Goal: Information Seeking & Learning: Learn about a topic

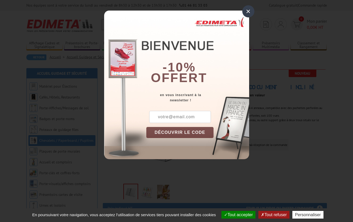
click at [249, 10] on div "×" at bounding box center [249, 11] width 12 height 12
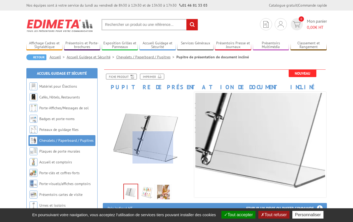
click at [153, 148] on div at bounding box center [153, 147] width 41 height 32
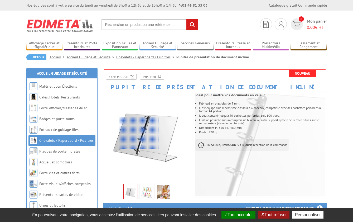
click at [139, 133] on div at bounding box center [139, 133] width 41 height 32
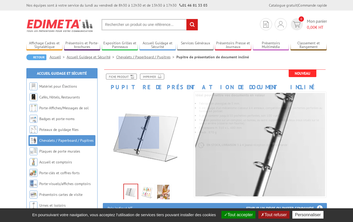
click at [139, 133] on div at bounding box center [139, 133] width 41 height 32
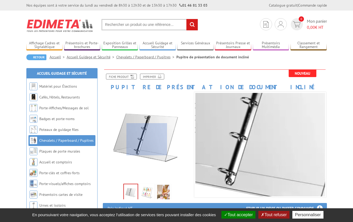
click at [145, 138] on div at bounding box center [147, 139] width 41 height 32
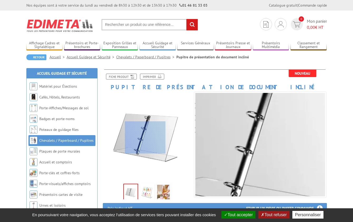
click at [145, 138] on div at bounding box center [145, 137] width 41 height 32
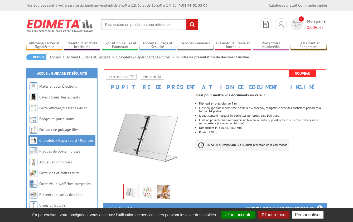
click at [259, 137] on div "Idéal pour mettre vos documents en valeur Fabriqué en plexiglas de 5 mm. Il est…" at bounding box center [263, 124] width 135 height 68
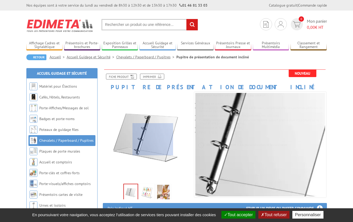
click at [153, 139] on div at bounding box center [153, 139] width 41 height 32
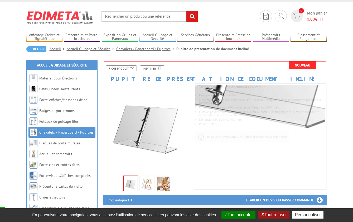
scroll to position [9, 0]
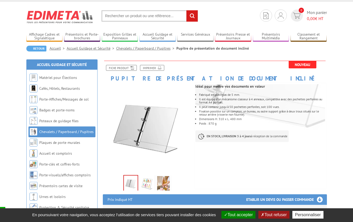
click at [132, 182] on img at bounding box center [131, 184] width 14 height 16
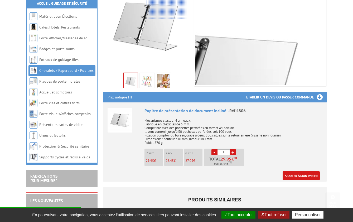
scroll to position [134, 0]
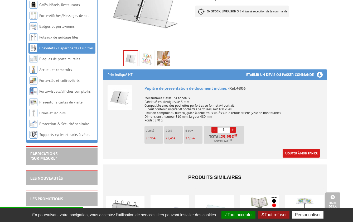
click at [118, 98] on img at bounding box center [120, 97] width 25 height 25
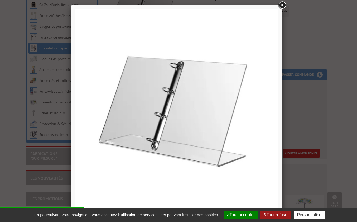
click at [281, 6] on link at bounding box center [283, 6] width 10 height 10
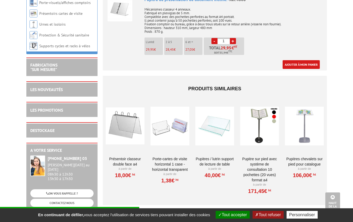
scroll to position [225, 0]
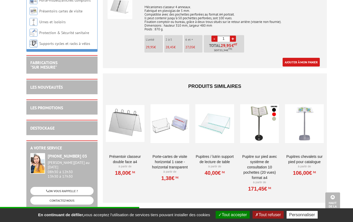
click at [213, 129] on div at bounding box center [215, 123] width 39 height 53
